Goal: Task Accomplishment & Management: Manage account settings

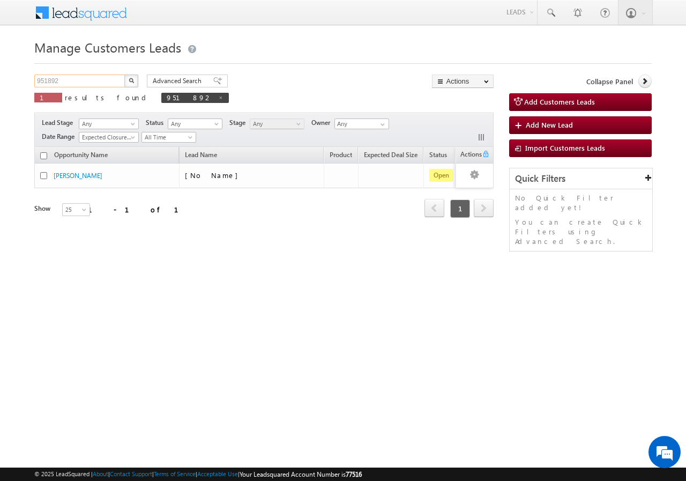
click at [93, 83] on input "951892" at bounding box center [80, 81] width 92 height 13
type input "9"
paste input "971574"
type input "971574"
click at [124, 75] on button "button" at bounding box center [131, 81] width 14 height 13
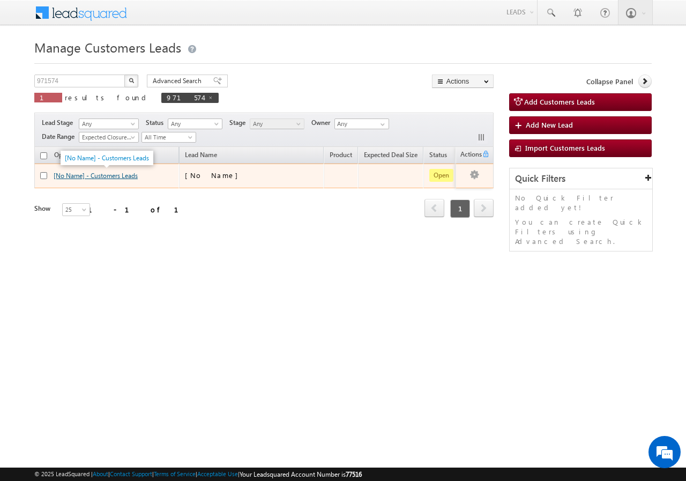
click at [109, 176] on link "[No Name] - Customers Leads" at bounding box center [96, 176] width 84 height 8
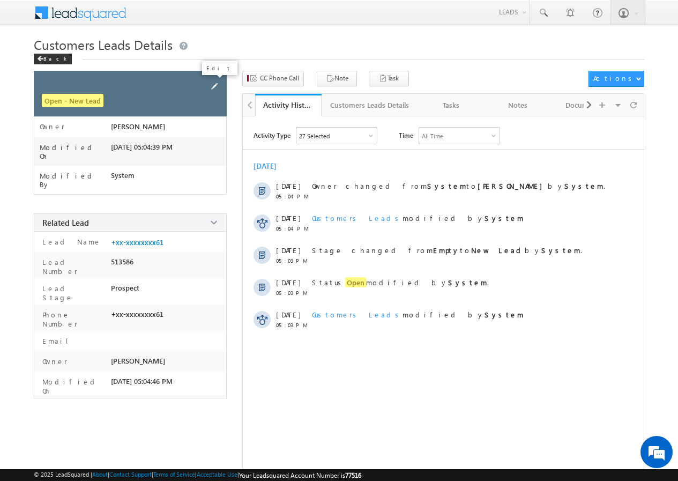
click at [217, 89] on span at bounding box center [215, 86] width 12 height 12
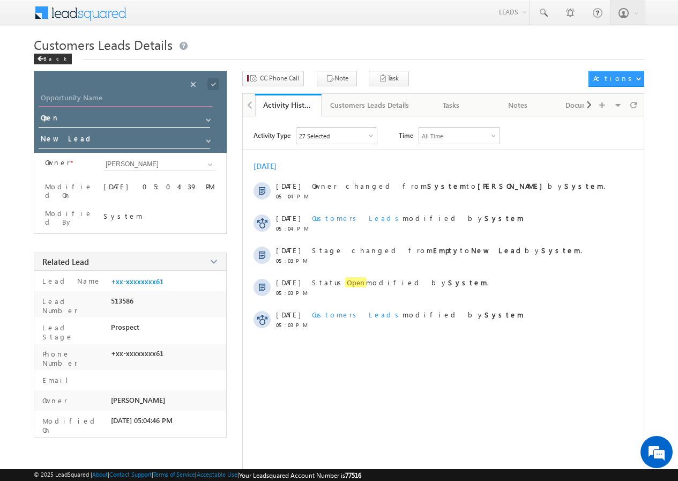
click at [143, 101] on input "Opportunity Name" at bounding box center [126, 99] width 174 height 15
paste input "[PERSON_NAME]"
type input "[PERSON_NAME]"
click at [214, 83] on span at bounding box center [214, 84] width 12 height 12
click at [287, 84] on button "CC Phone Call" at bounding box center [273, 79] width 62 height 16
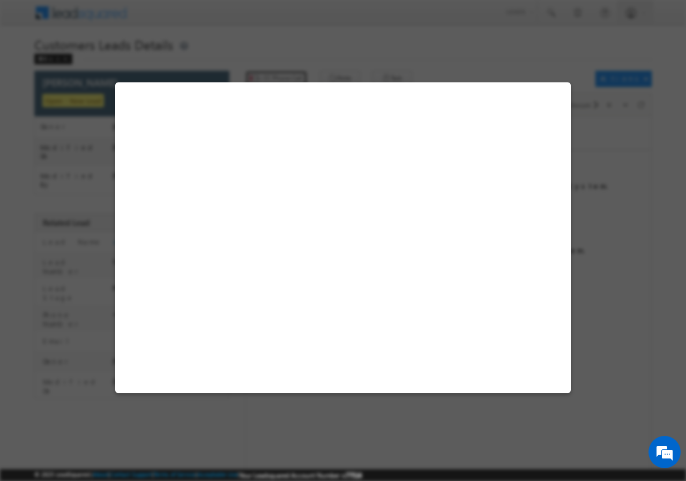
select select "[GEOGRAPHIC_DATA]"
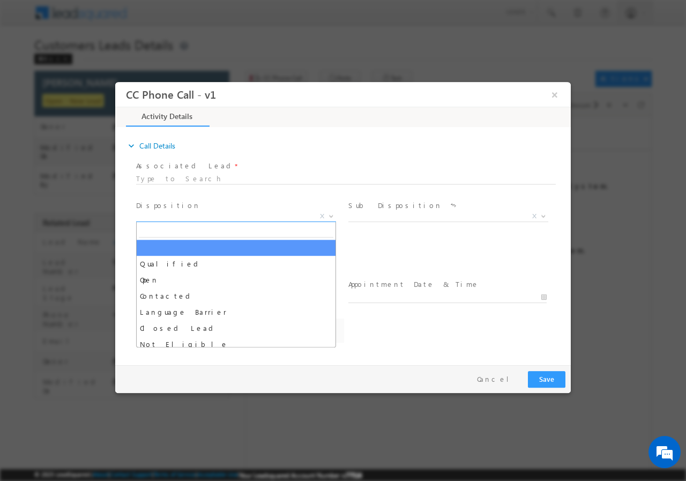
click at [331, 213] on b at bounding box center [331, 215] width 6 height 4
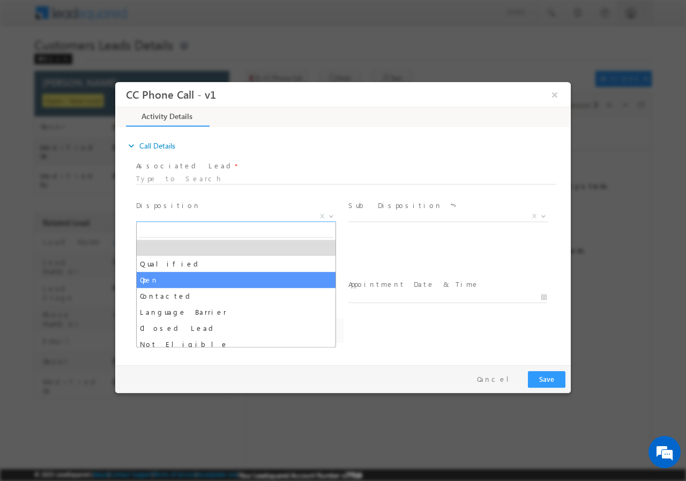
select select "dilip.kumar1@sgrlimited.in"
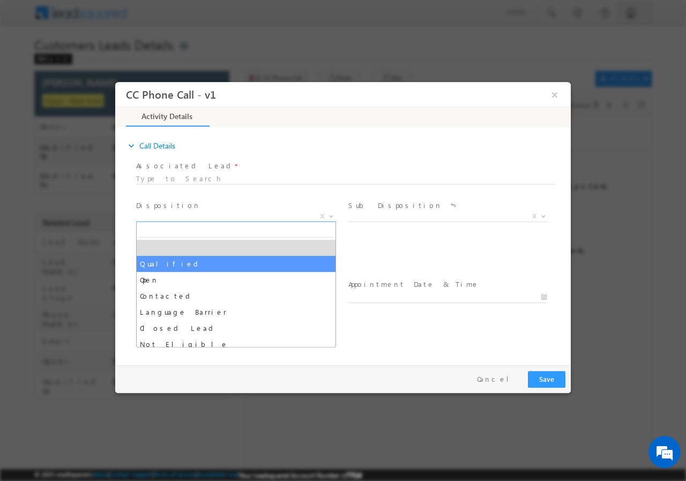
drag, startPoint x: 202, startPoint y: 263, endPoint x: 464, endPoint y: 239, distance: 263.9
select select "Qualified"
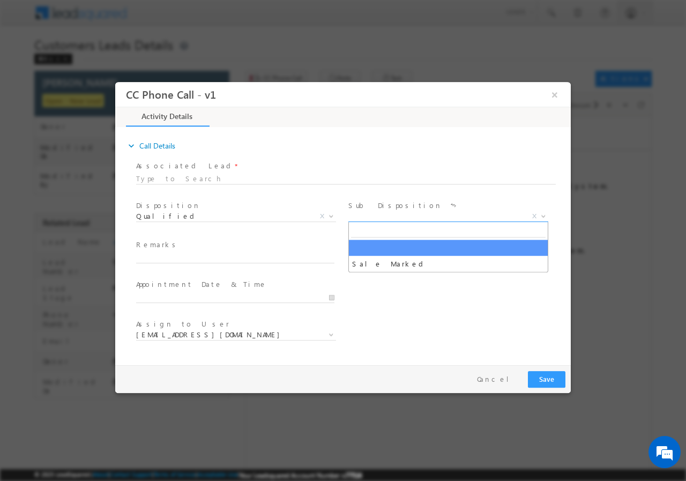
drag, startPoint x: 543, startPoint y: 218, endPoint x: 528, endPoint y: 218, distance: 15.0
click at [543, 217] on span at bounding box center [542, 216] width 11 height 14
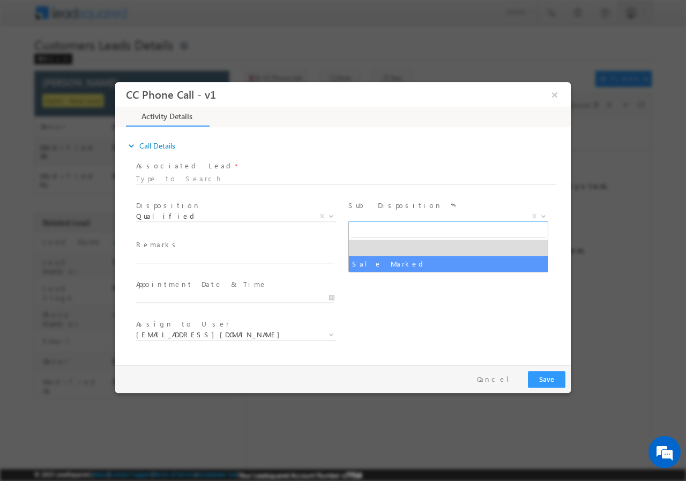
select select "Sale Marked"
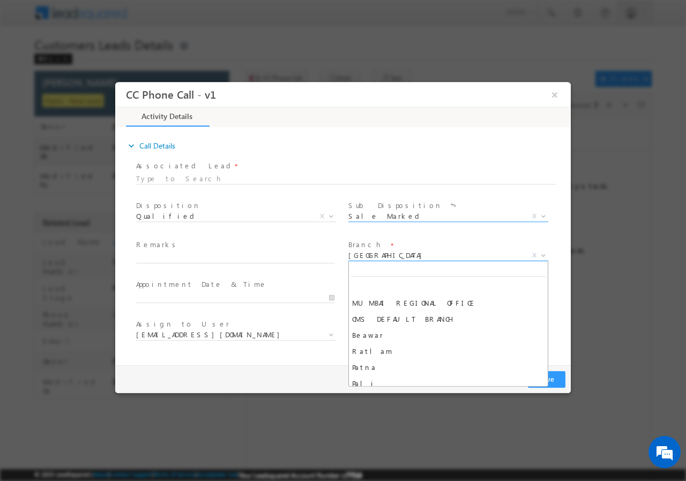
click at [496, 255] on span "[GEOGRAPHIC_DATA]" at bounding box center [436, 255] width 174 height 10
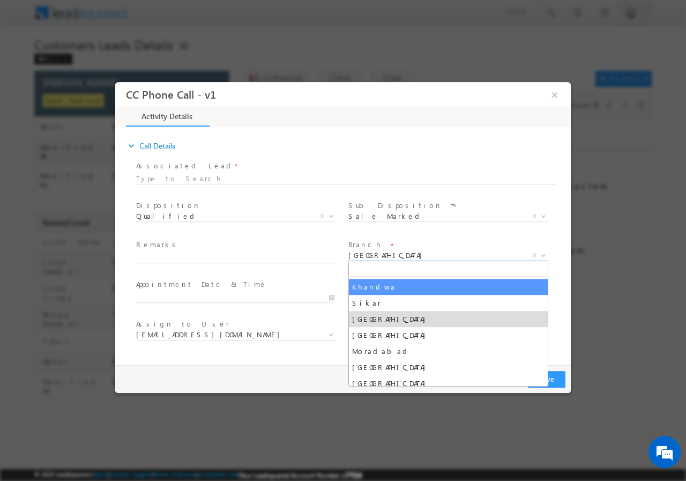
paste input "[GEOGRAPHIC_DATA]"
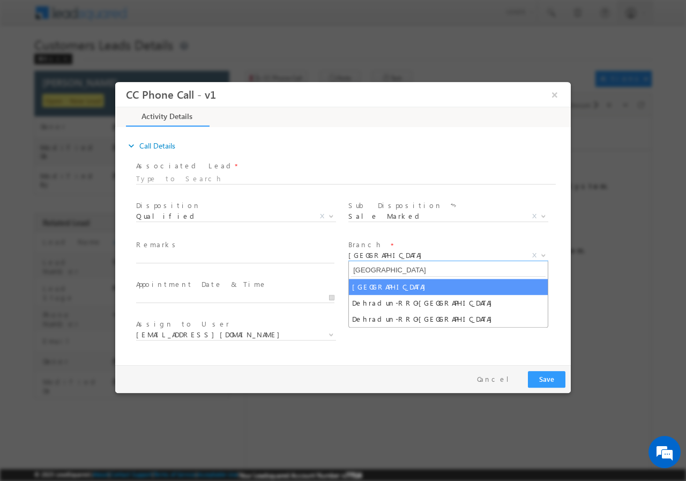
type input "[GEOGRAPHIC_DATA]"
select select "[GEOGRAPHIC_DATA]"
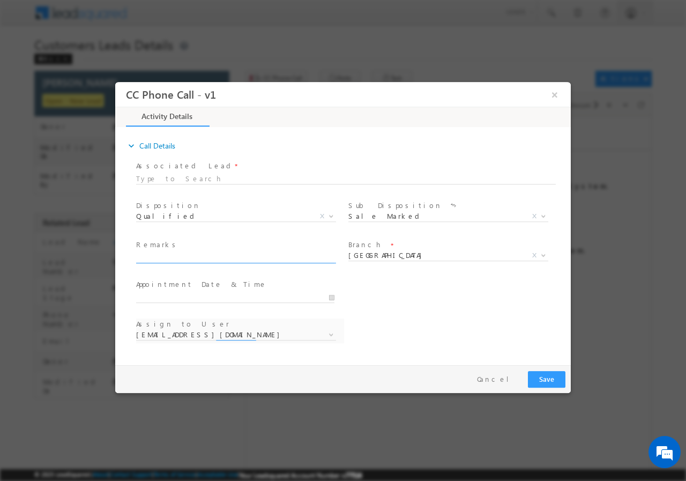
drag, startPoint x: 203, startPoint y: 253, endPoint x: 269, endPoint y: 328, distance: 99.9
click at [203, 252] on input "text" at bounding box center [235, 257] width 198 height 11
select select "adesh.kumar1@sgrlimited.in"
paste input "MANSOOR ANSARI //8954474761//VB_Interested//971574 //Uttarakhand - 248002// PRO…"
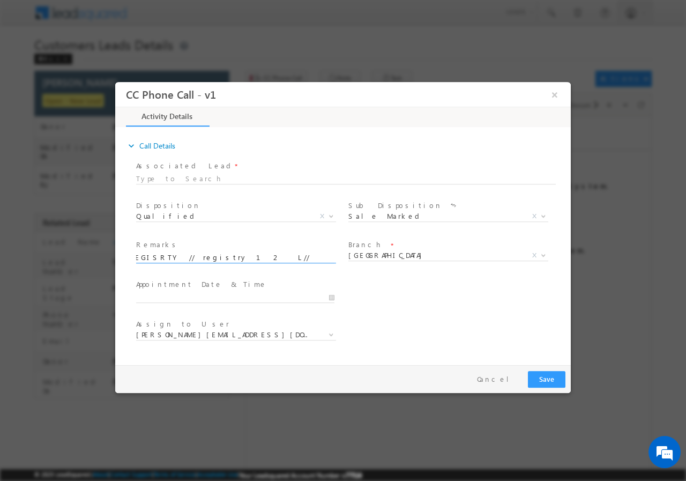
type input "MANSOOR ANSARI //8954474761//VB_Interested//971574 //Uttarakhand - 248002// PRO…"
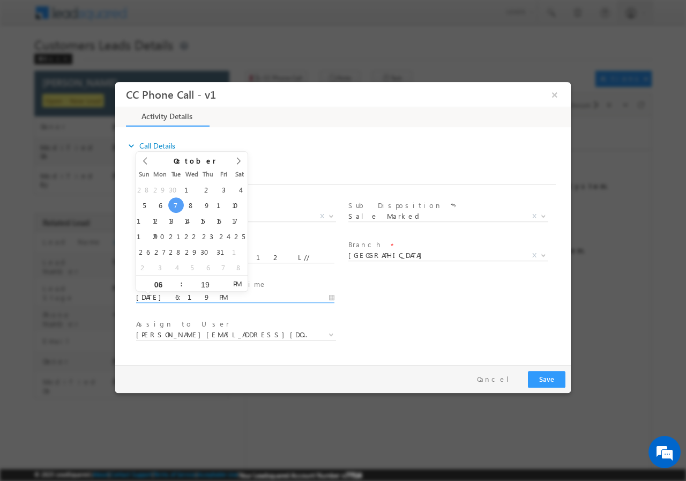
drag, startPoint x: 330, startPoint y: 297, endPoint x: 313, endPoint y: 294, distance: 17.4
click at [329, 297] on input "10/07/2025 6:19 PM" at bounding box center [235, 297] width 198 height 11
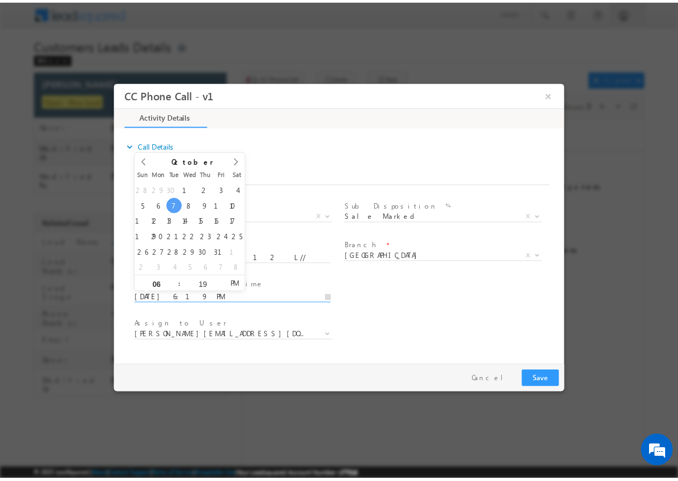
scroll to position [0, 0]
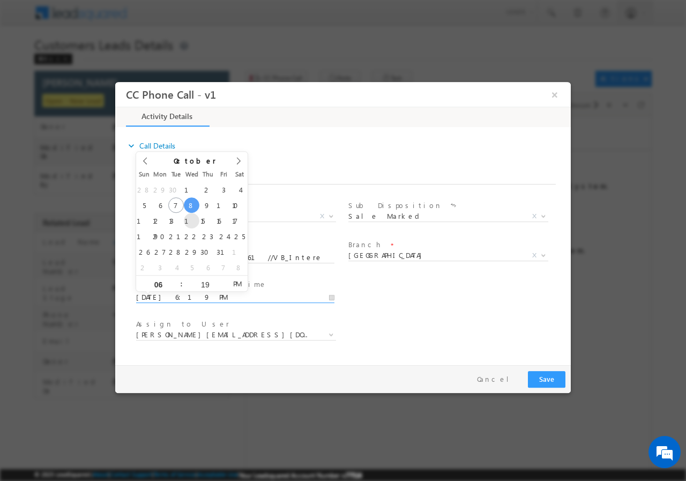
drag, startPoint x: 193, startPoint y: 207, endPoint x: 190, endPoint y: 215, distance: 8.0
type input "10/08/2025 7:19 PM"
type input "07"
click at [179, 278] on span at bounding box center [177, 279] width 8 height 8
type input "10/08/2025 8:19 PM"
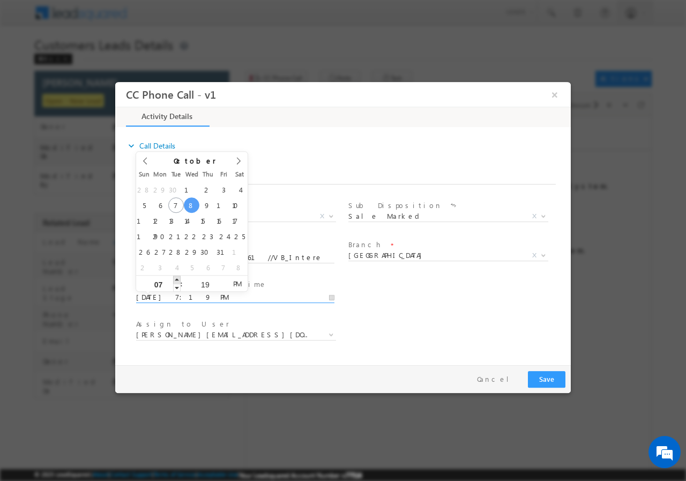
type input "08"
click at [179, 278] on span at bounding box center [177, 279] width 8 height 8
type input "10/08/2025 9:19 PM"
type input "09"
click at [179, 278] on span at bounding box center [177, 279] width 8 height 8
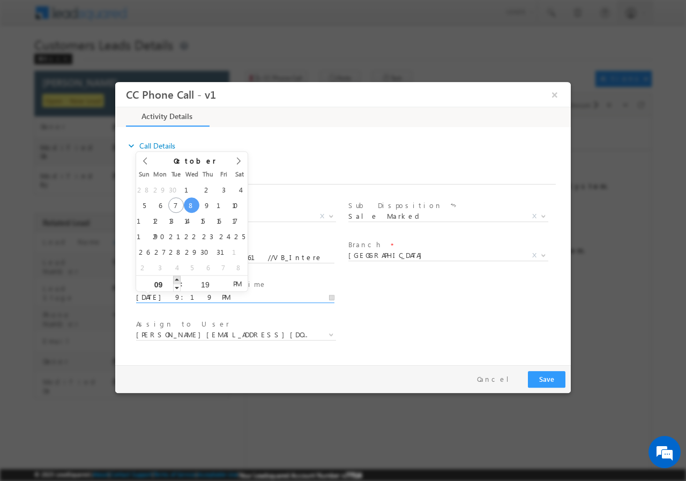
type input "10/08/2025 10:19 PM"
type input "10"
click at [179, 278] on span at bounding box center [177, 279] width 8 height 8
type input "10/08/2025 10:18 PM"
type input "18"
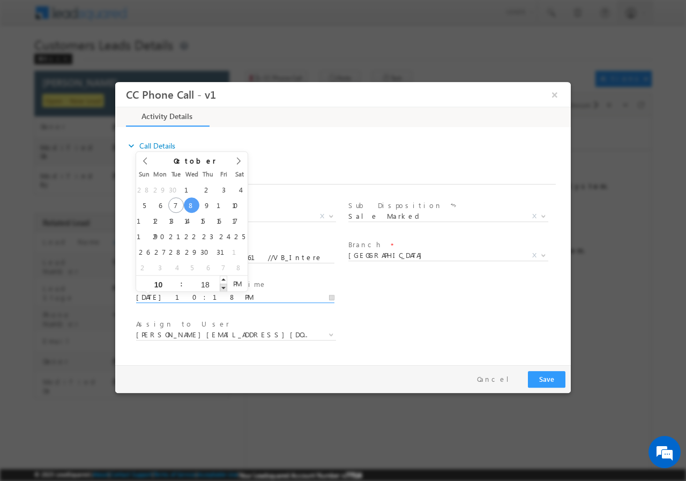
click at [223, 288] on span at bounding box center [224, 287] width 8 height 8
type input "10/08/2025 10:17 PM"
type input "17"
click at [223, 288] on span at bounding box center [224, 287] width 8 height 8
type input "10/08/2025 10:16 PM"
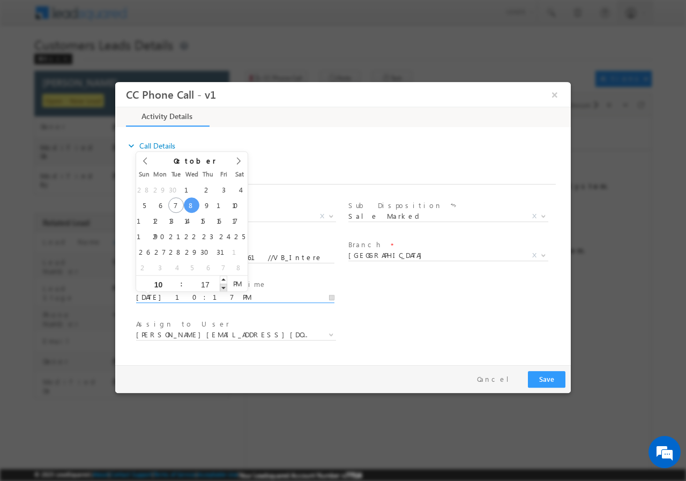
type input "16"
click at [223, 288] on span at bounding box center [224, 287] width 8 height 8
type input "10/08/2025 10:15 PM"
type input "15"
click at [223, 288] on span at bounding box center [224, 287] width 8 height 8
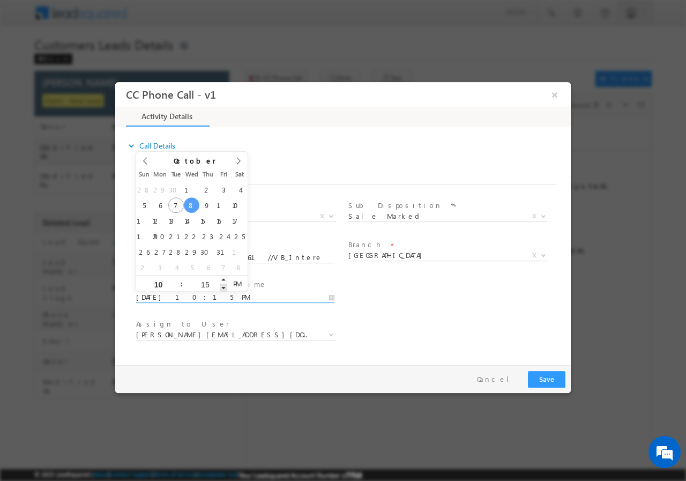
type input "10/08/2025 10:14 PM"
type input "14"
click at [223, 288] on span at bounding box center [224, 287] width 8 height 8
type input "10/08/2025 10:13 PM"
type input "13"
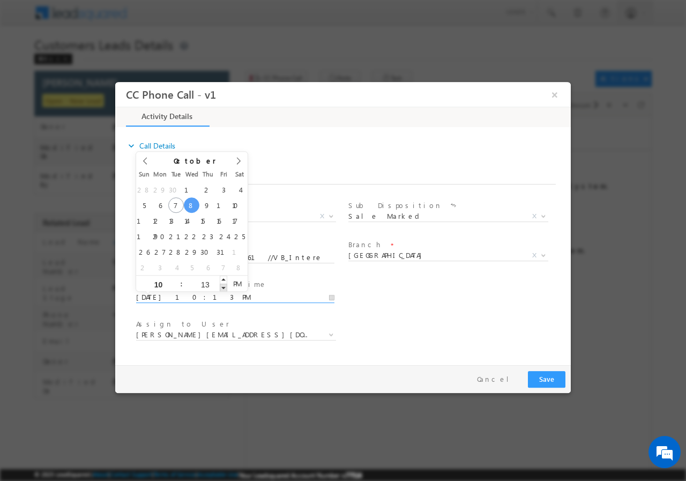
click at [223, 288] on span at bounding box center [224, 287] width 8 height 8
type input "10/08/2025 10:12 PM"
type input "12"
click at [223, 288] on span at bounding box center [224, 287] width 8 height 8
type input "10/08/2025 10:11 PM"
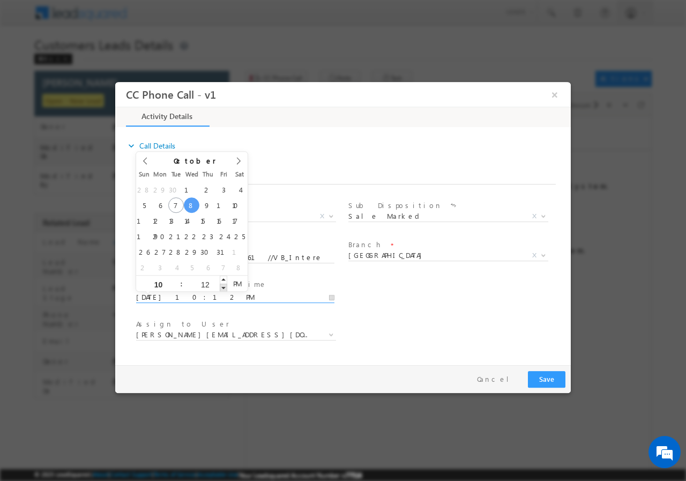
type input "11"
click at [223, 288] on span at bounding box center [224, 287] width 8 height 8
type input "10/08/2025 10:10 PM"
type input "10"
click at [223, 288] on span at bounding box center [224, 287] width 8 height 8
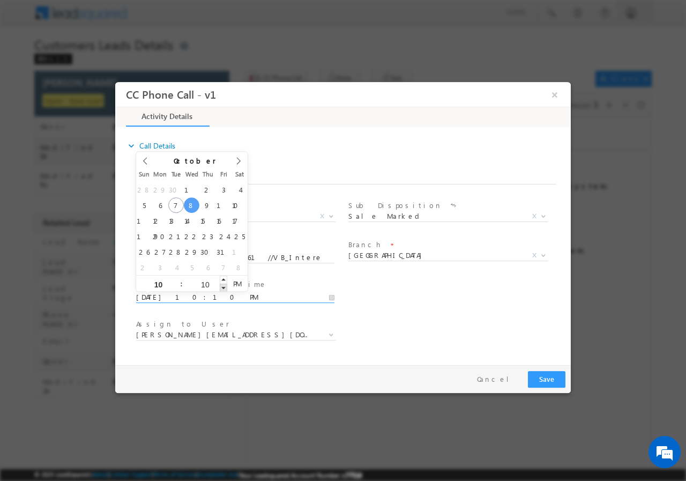
type input "10/08/2025 10:09 PM"
type input "09"
click at [224, 286] on span at bounding box center [224, 287] width 8 height 8
type input "10/08/2025 10:08 PM"
type input "08"
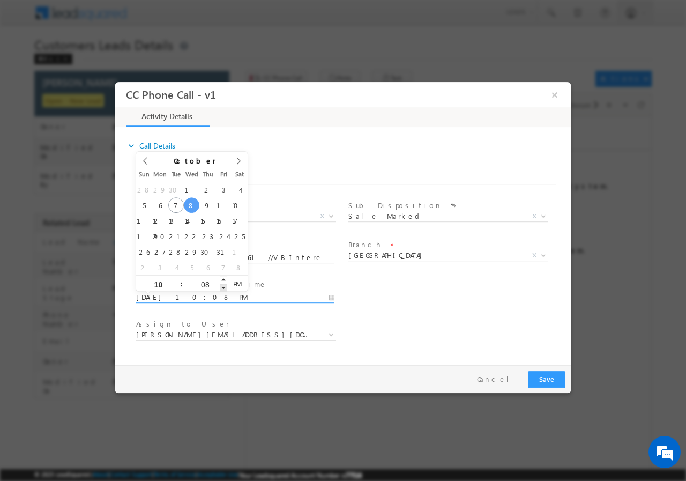
click at [224, 286] on span at bounding box center [224, 287] width 8 height 8
type input "10/08/2025 10:07 PM"
type input "07"
click at [224, 286] on span at bounding box center [224, 287] width 8 height 8
type input "10/08/2025 10:06 PM"
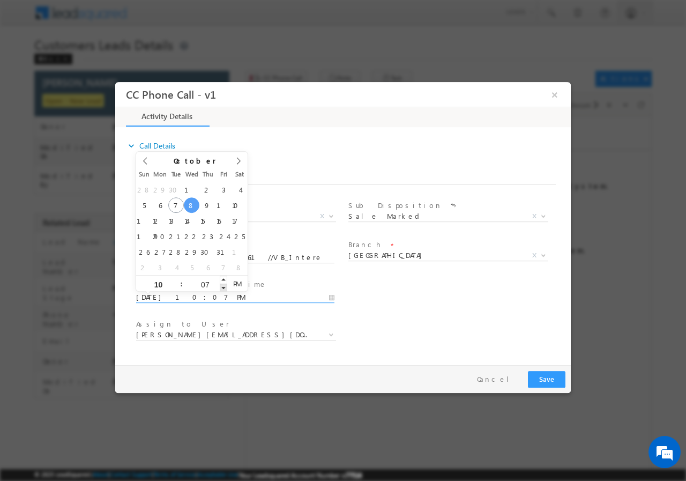
type input "06"
click at [224, 286] on span at bounding box center [224, 287] width 8 height 8
type input "10/08/2025 10:05 PM"
type input "05"
click at [224, 286] on span at bounding box center [224, 287] width 8 height 8
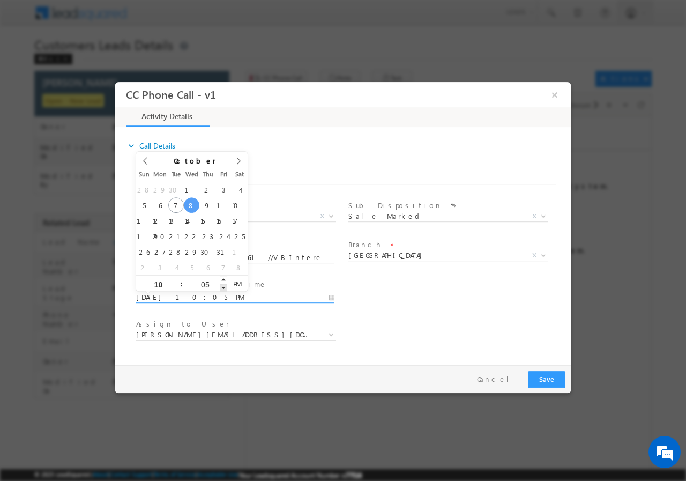
type input "10/08/2025 10:04 PM"
type input "04"
click at [224, 286] on span at bounding box center [224, 287] width 8 height 8
type input "10/08/2025 10:03 PM"
type input "03"
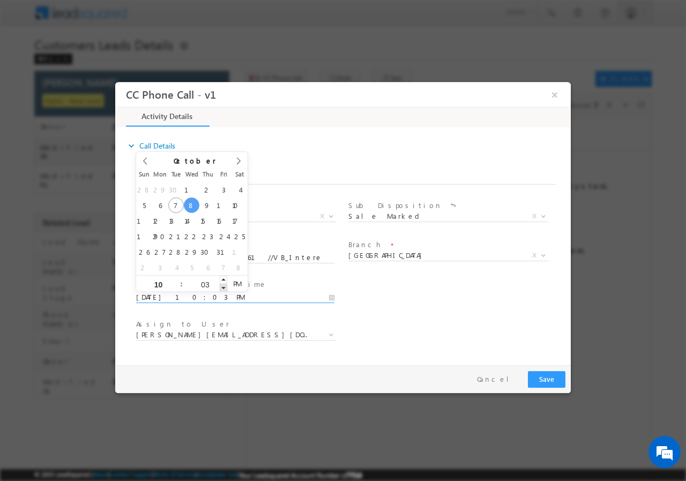
click at [224, 286] on span at bounding box center [224, 287] width 8 height 8
type input "10/08/2025 10:02 PM"
type input "02"
click at [224, 286] on span at bounding box center [224, 287] width 8 height 8
type input "10/08/2025 10:01 PM"
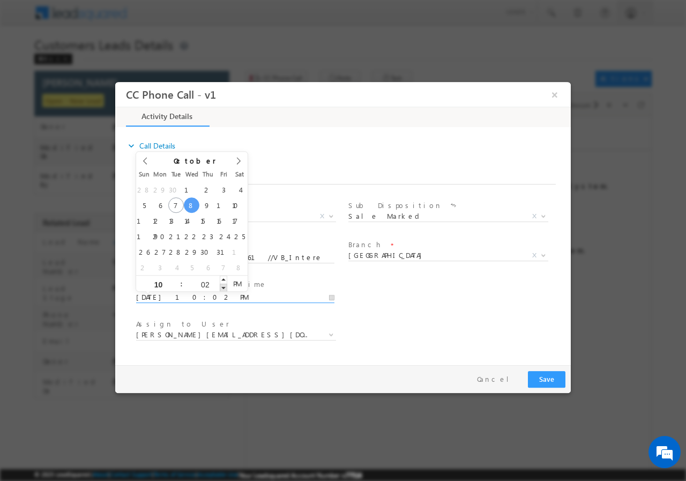
type input "01"
click at [224, 286] on span at bounding box center [224, 287] width 8 height 8
type input "10/08/2025 10:00 PM"
type input "00"
click at [224, 286] on span at bounding box center [224, 287] width 8 height 8
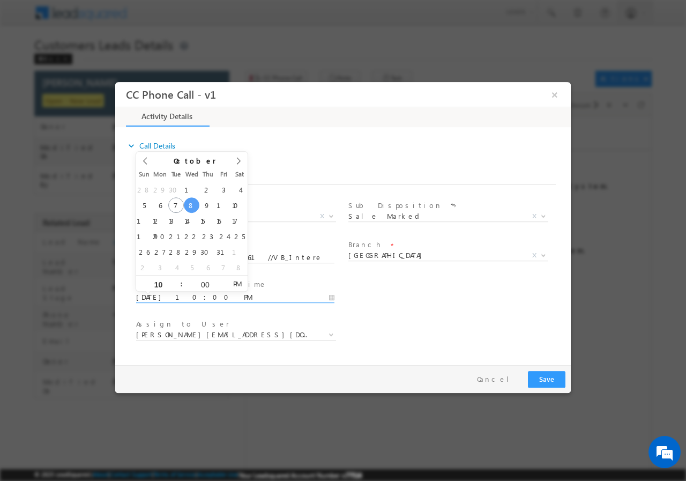
type input "10/08/2025 10:00 AM"
click at [242, 283] on span "AM" at bounding box center [237, 283] width 20 height 16
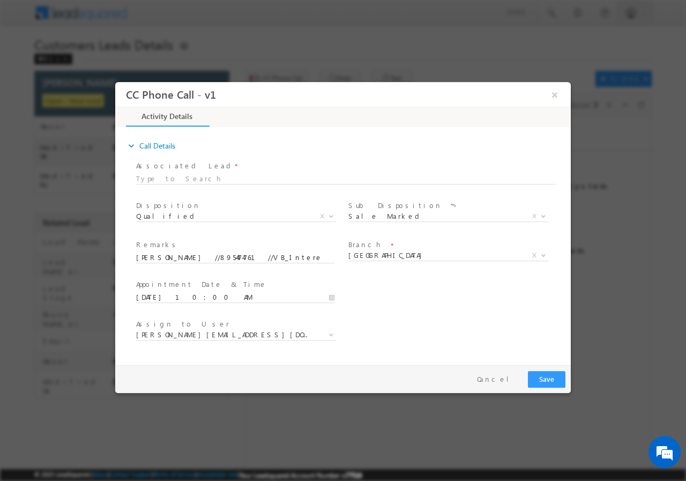
click at [445, 308] on div "User Branch * Appointment Date & Time * 10/08/2025 10:00 AM" at bounding box center [352, 296] width 437 height 40
click at [543, 379] on button "Save" at bounding box center [547, 379] width 38 height 17
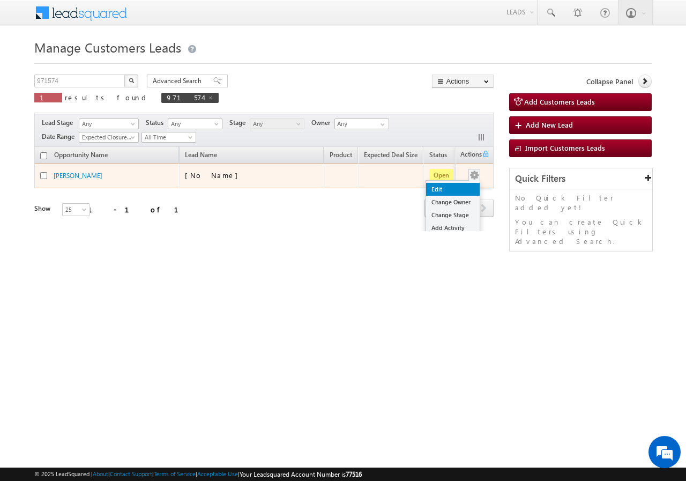
click at [443, 189] on link "Edit" at bounding box center [453, 189] width 54 height 13
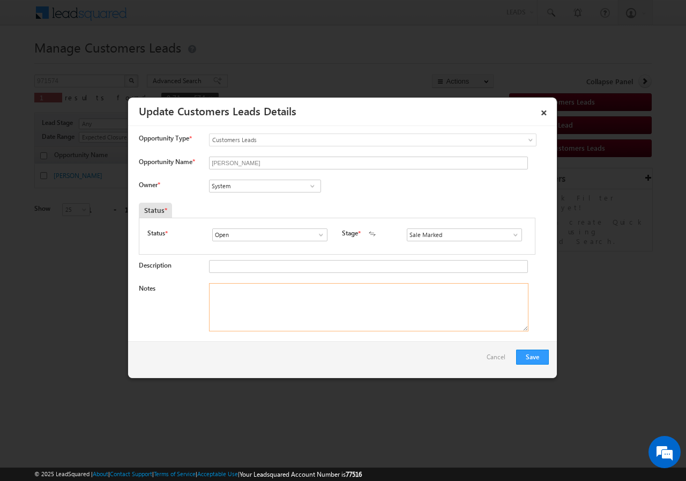
click at [248, 309] on textarea "Notes" at bounding box center [369, 307] width 320 height 48
paste textarea "[PERSON_NAME] //8954474761//VB_Interested//971574 //[GEOGRAPHIC_DATA] - 248002/…"
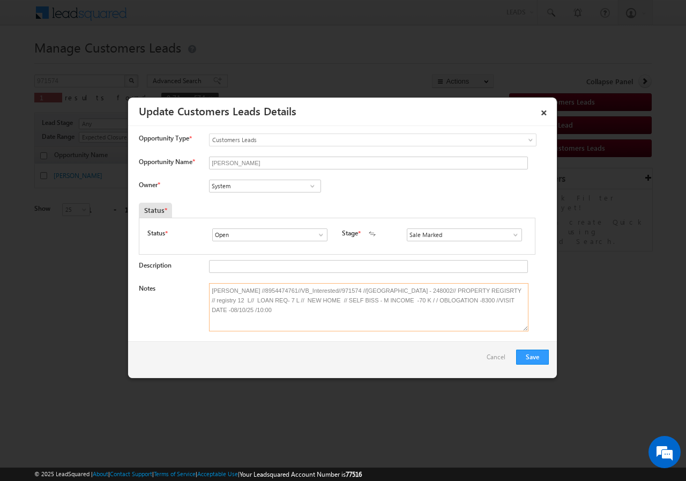
type textarea "[PERSON_NAME] //8954474761//VB_Interested//971574 //[GEOGRAPHIC_DATA] - 248002/…"
click at [247, 187] on input "System" at bounding box center [265, 186] width 112 height 13
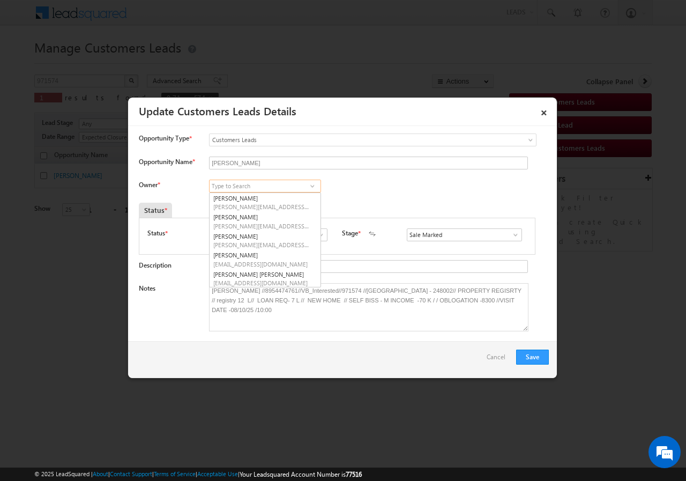
paste input "[PERSON_NAME]"
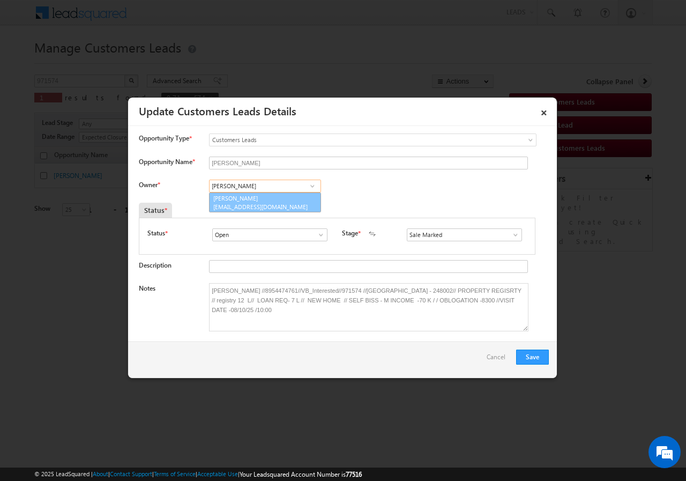
click at [234, 197] on link "[PERSON_NAME] [EMAIL_ADDRESS][DOMAIN_NAME]" at bounding box center [265, 203] width 112 height 20
type input "[PERSON_NAME]"
click at [530, 353] on button "Save" at bounding box center [532, 357] width 33 height 15
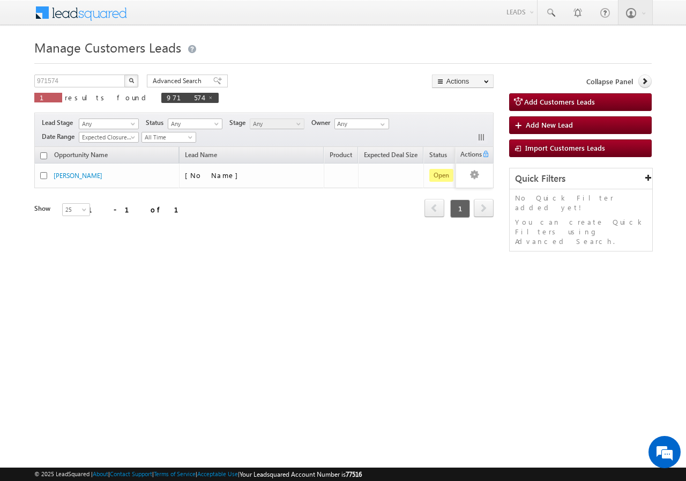
click at [482, 239] on div "Opportunity Name Lead Name Product Expected Deal Size Status Stage Owner Action…" at bounding box center [264, 197] width 460 height 100
